Goal: Transaction & Acquisition: Purchase product/service

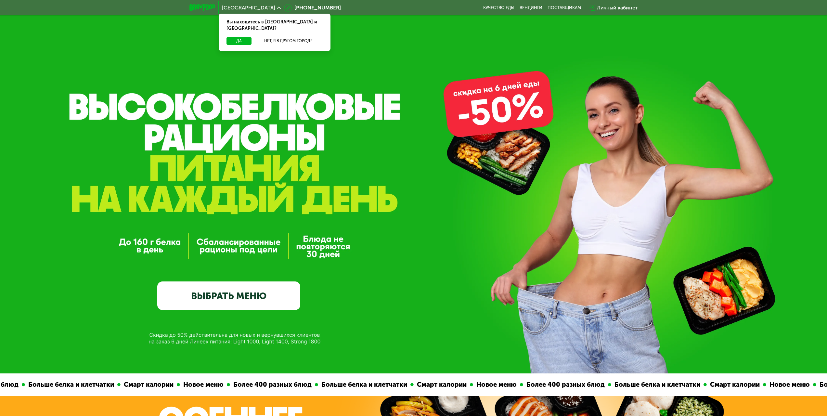
click at [63, 100] on div "GrowFood — доставка правильного питания ВЫБРАТЬ МЕНЮ" at bounding box center [413, 186] width 827 height 373
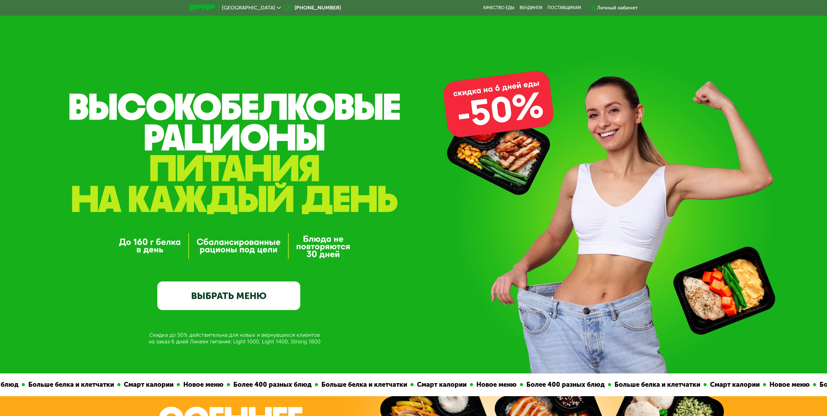
click at [256, 4] on div "[GEOGRAPHIC_DATA]" at bounding box center [251, 8] width 65 height 12
click at [261, 7] on span "[GEOGRAPHIC_DATA]" at bounding box center [248, 7] width 53 height 5
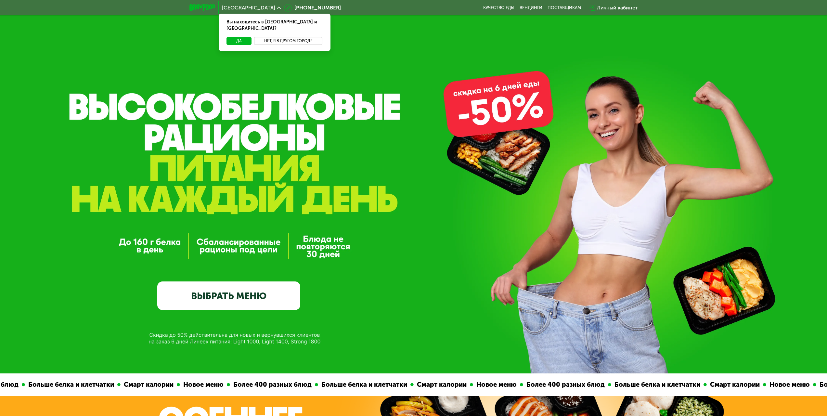
click at [278, 37] on button "Нет, я в другом городе" at bounding box center [288, 41] width 69 height 8
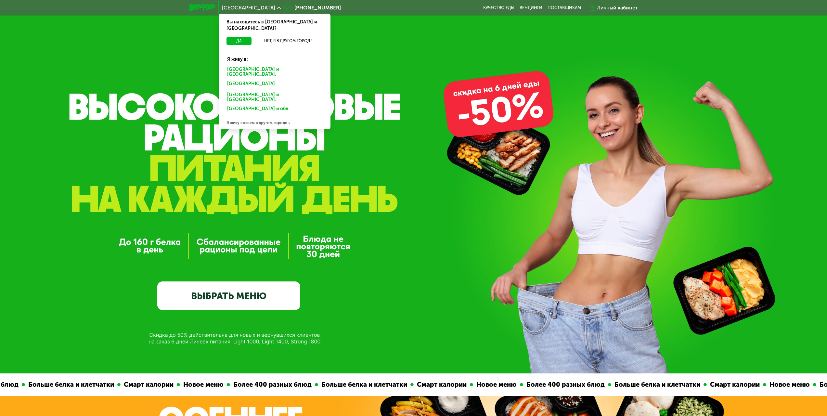
click at [252, 91] on div "[GEOGRAPHIC_DATA] и [GEOGRAPHIC_DATA]." at bounding box center [275, 98] width 104 height 14
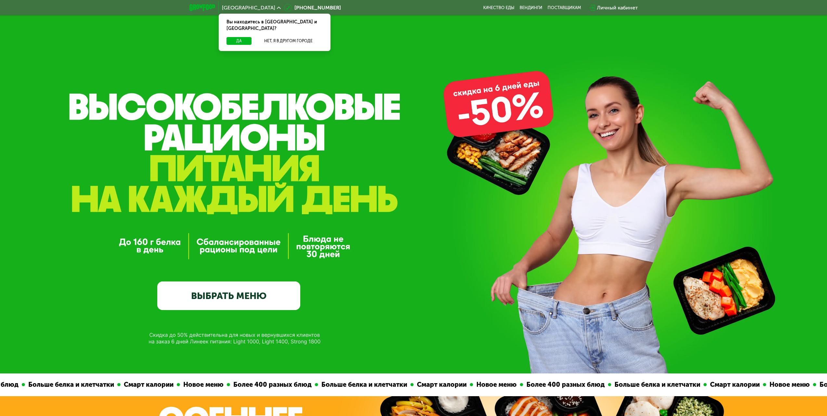
click at [86, 176] on div "GrowFood — доставка правильного питания ВЫБРАТЬ МЕНЮ" at bounding box center [413, 221] width 827 height 178
